Goal: Information Seeking & Learning: Learn about a topic

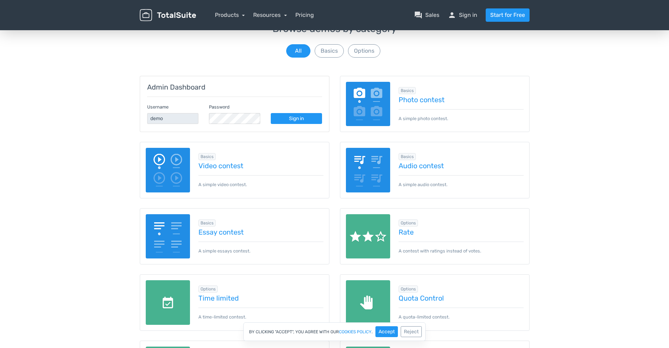
scroll to position [70, 0]
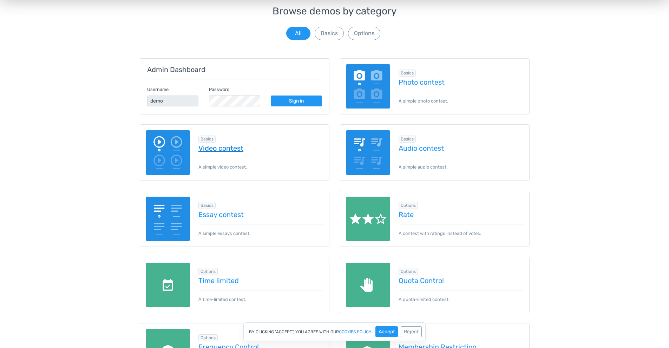
click at [220, 149] on link "Video contest" at bounding box center [261, 148] width 125 height 8
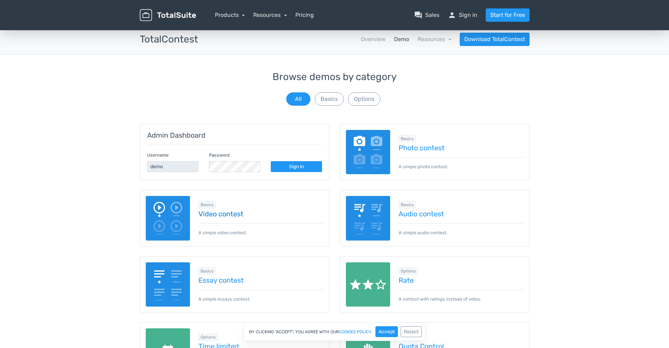
scroll to position [0, 0]
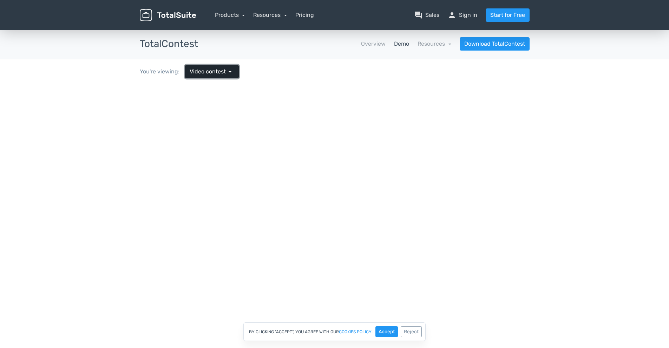
click at [228, 68] on span "arrow_drop_down" at bounding box center [230, 71] width 8 height 8
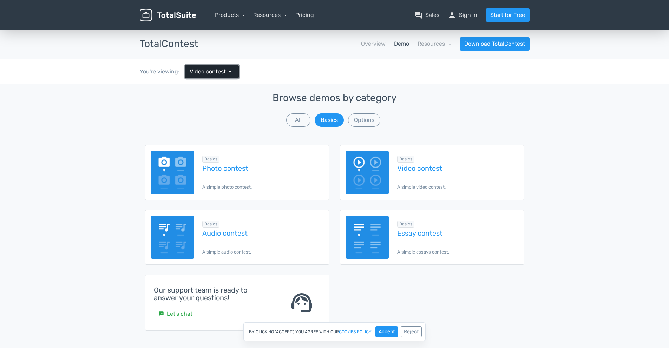
click at [228, 68] on span "arrow_drop_down" at bounding box center [230, 71] width 8 height 8
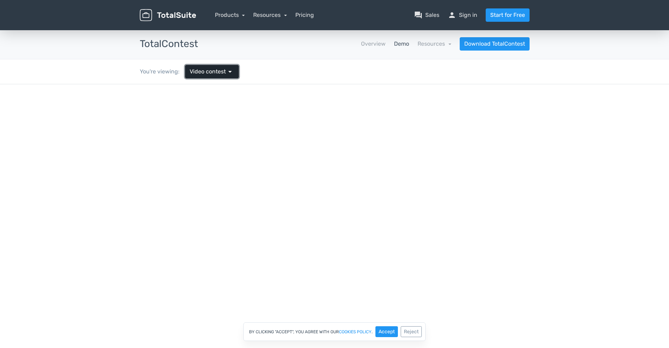
click at [228, 68] on span "arrow_drop_down" at bounding box center [230, 71] width 8 height 8
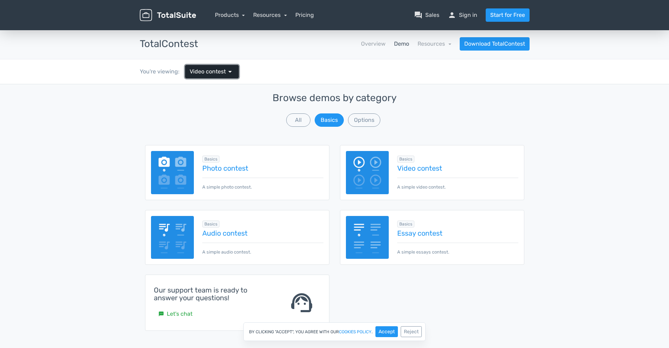
click at [228, 68] on span "arrow_drop_down" at bounding box center [230, 71] width 8 height 8
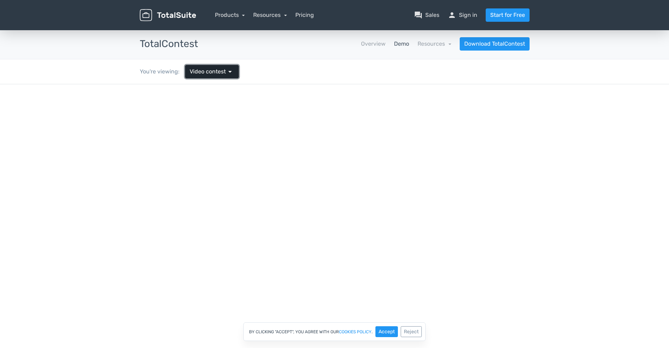
click at [228, 68] on span "arrow_drop_down" at bounding box center [230, 71] width 8 height 8
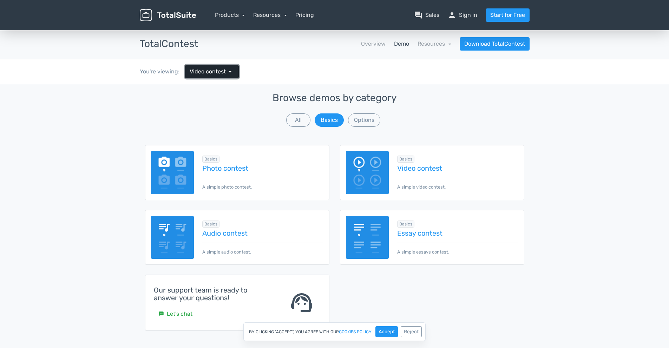
click at [229, 70] on span "arrow_drop_down" at bounding box center [230, 71] width 8 height 8
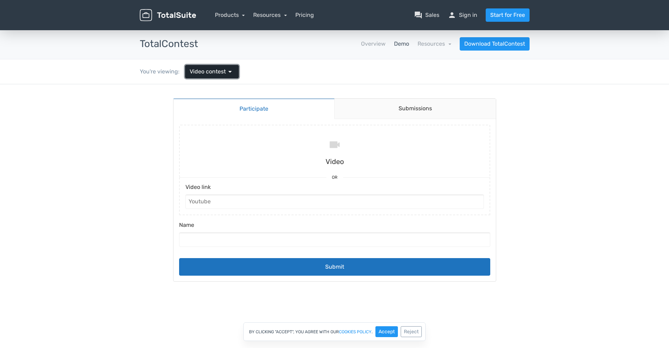
click at [229, 70] on span "arrow_drop_down" at bounding box center [230, 71] width 8 height 8
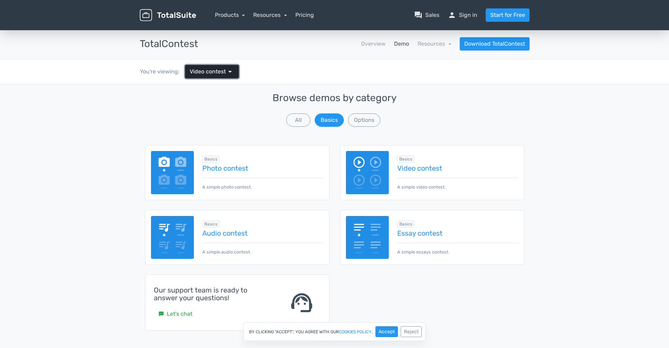
click at [229, 70] on span "arrow_drop_down" at bounding box center [230, 71] width 8 height 8
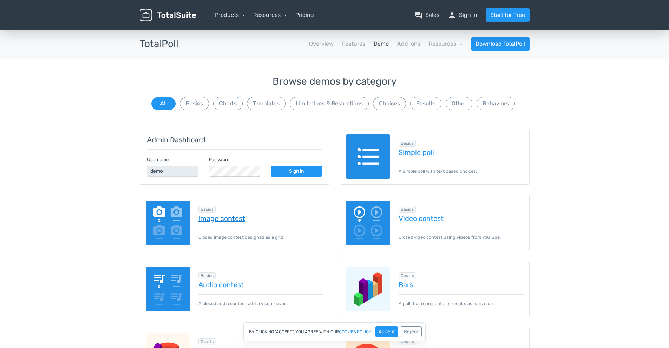
click at [215, 220] on link "Image contest" at bounding box center [261, 219] width 125 height 8
click at [416, 220] on link "Video contest" at bounding box center [461, 219] width 125 height 8
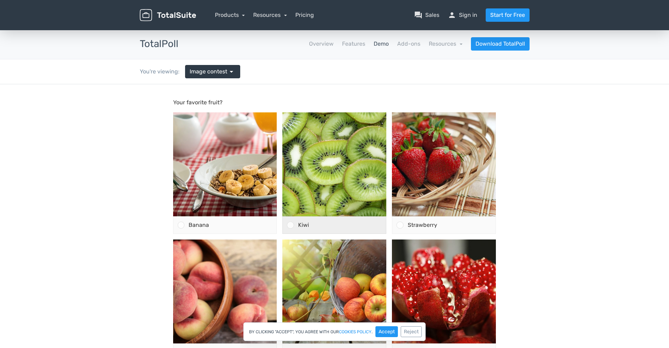
click at [292, 227] on div at bounding box center [290, 225] width 7 height 7
click at [291, 225] on input "Kiwi" at bounding box center [291, 225] width 0 height 0
click at [296, 224] on div "Kiwi" at bounding box center [340, 225] width 92 height 17
click at [291, 225] on input "Kiwi" at bounding box center [291, 225] width 0 height 0
click at [291, 226] on icon at bounding box center [290, 225] width 4 height 4
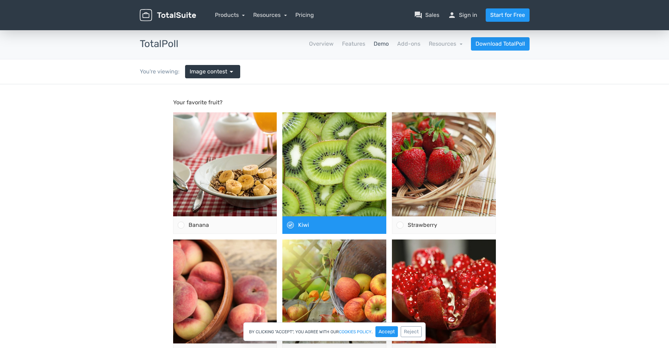
click at [291, 225] on input "Kiwi" at bounding box center [291, 225] width 0 height 0
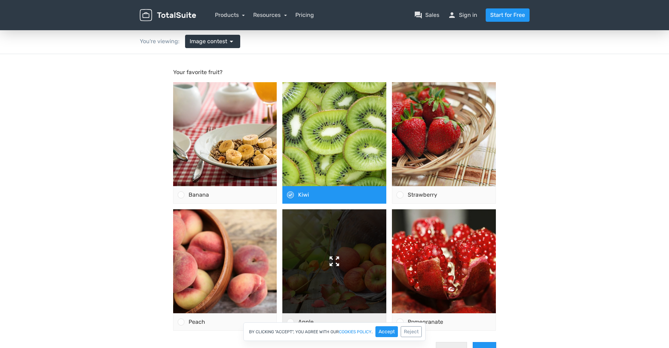
scroll to position [70, 0]
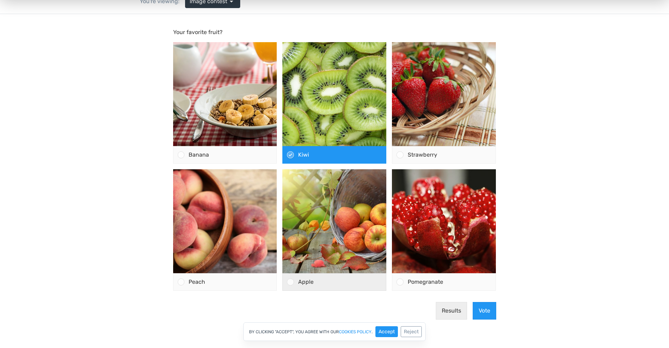
click at [294, 281] on div "Apple" at bounding box center [340, 282] width 92 height 17
click at [291, 282] on input "Apple" at bounding box center [291, 282] width 0 height 0
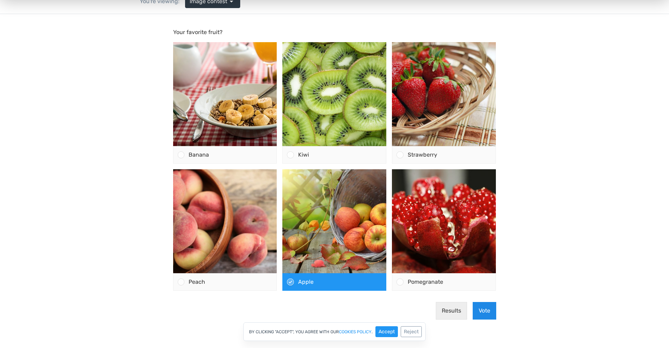
click at [485, 309] on button "Vote" at bounding box center [485, 311] width 24 height 18
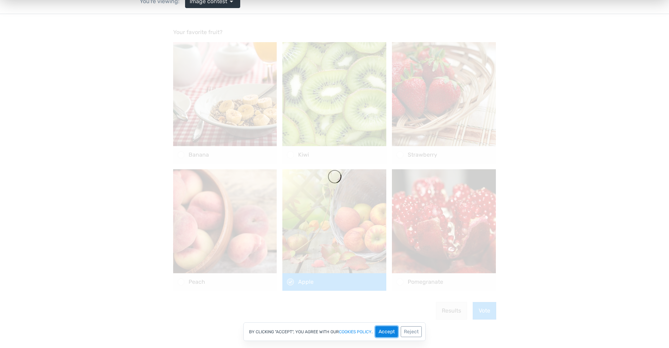
click at [389, 330] on button "Accept" at bounding box center [387, 331] width 22 height 11
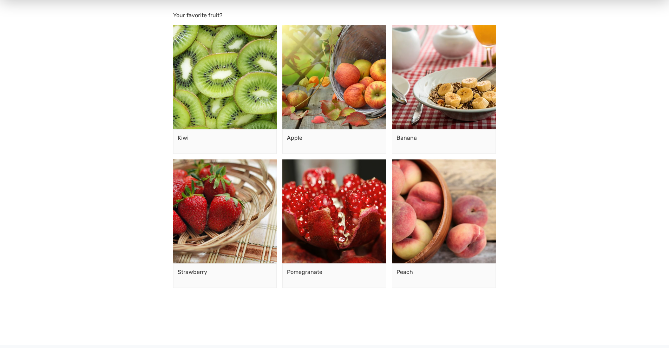
scroll to position [0, 0]
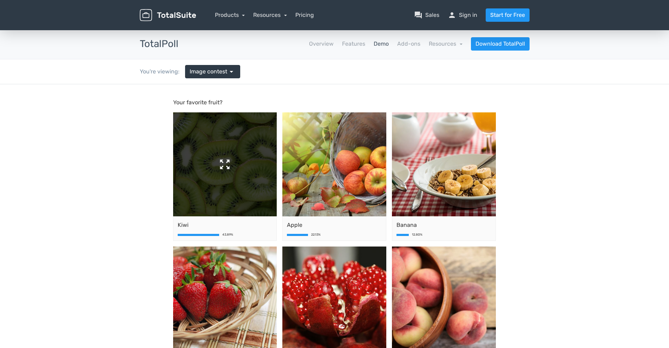
click at [222, 157] on img at bounding box center [225, 164] width 104 height 104
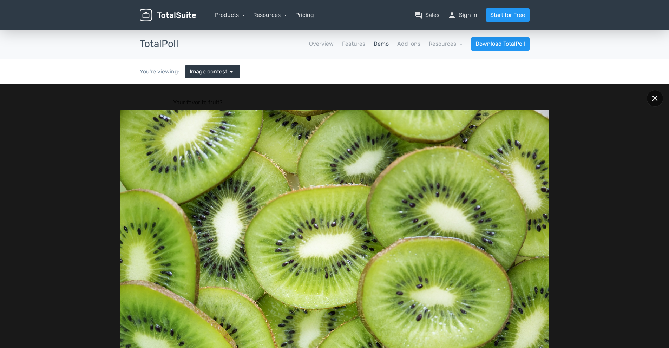
click at [657, 97] on icon at bounding box center [655, 98] width 5 height 5
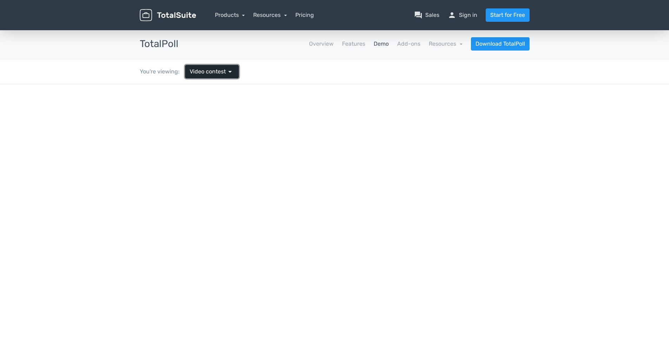
click at [231, 71] on span "arrow_drop_down" at bounding box center [230, 71] width 8 height 8
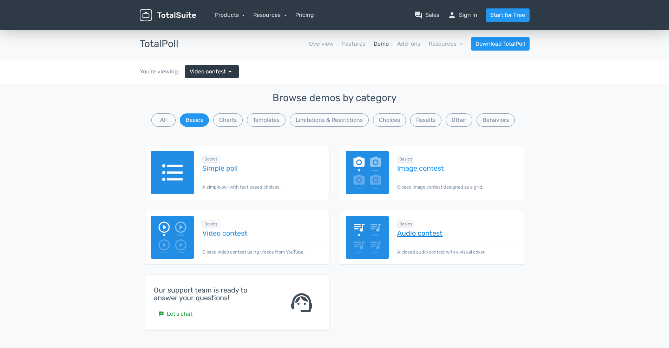
click at [421, 233] on link "Audio contest" at bounding box center [457, 233] width 121 height 8
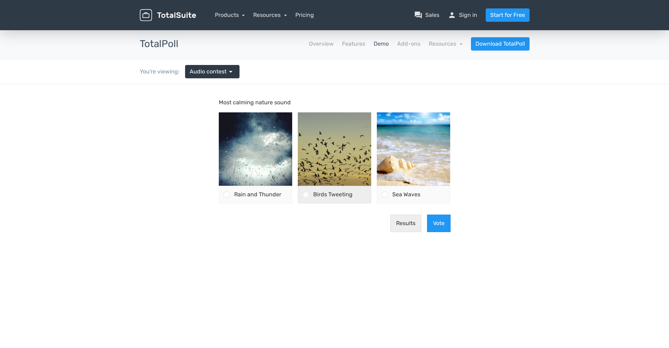
click at [307, 196] on div at bounding box center [306, 195] width 7 height 7
click at [306, 195] on input "Birds Tweeting" at bounding box center [306, 195] width 0 height 0
click at [442, 225] on button "Vote" at bounding box center [439, 224] width 24 height 18
